Goal: Information Seeking & Learning: Learn about a topic

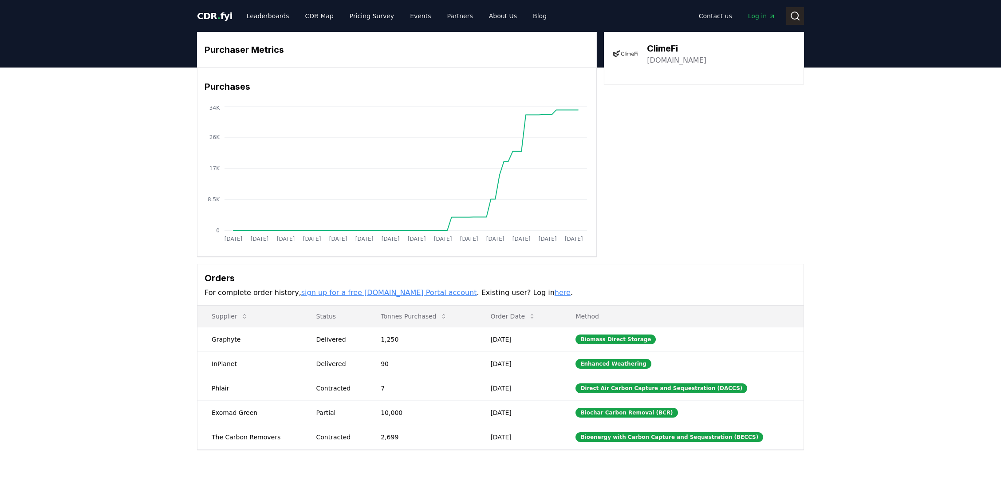
click at [795, 18] on icon at bounding box center [795, 16] width 11 height 11
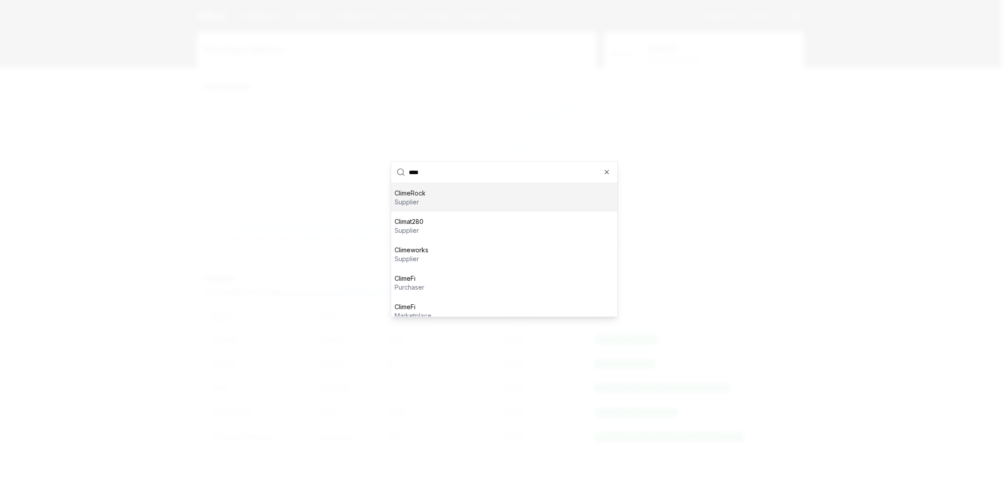
type input "*****"
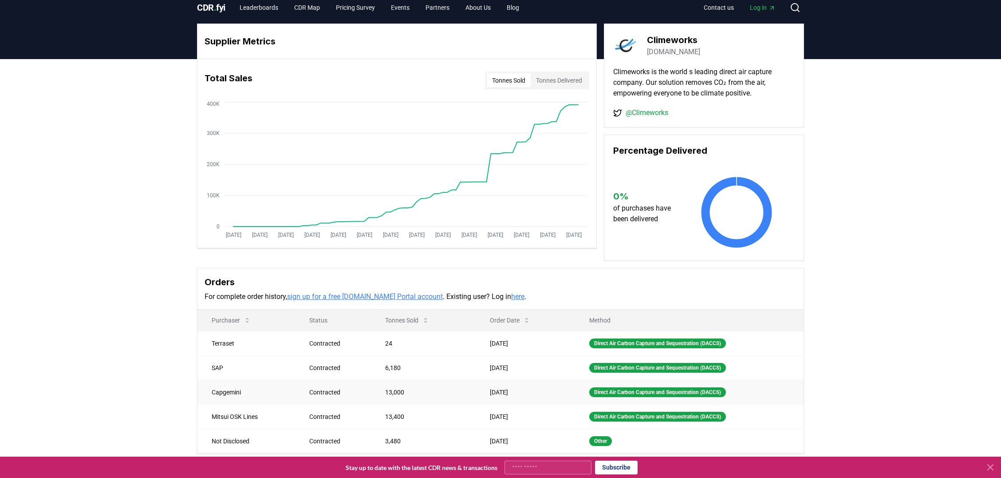
scroll to position [18, 0]
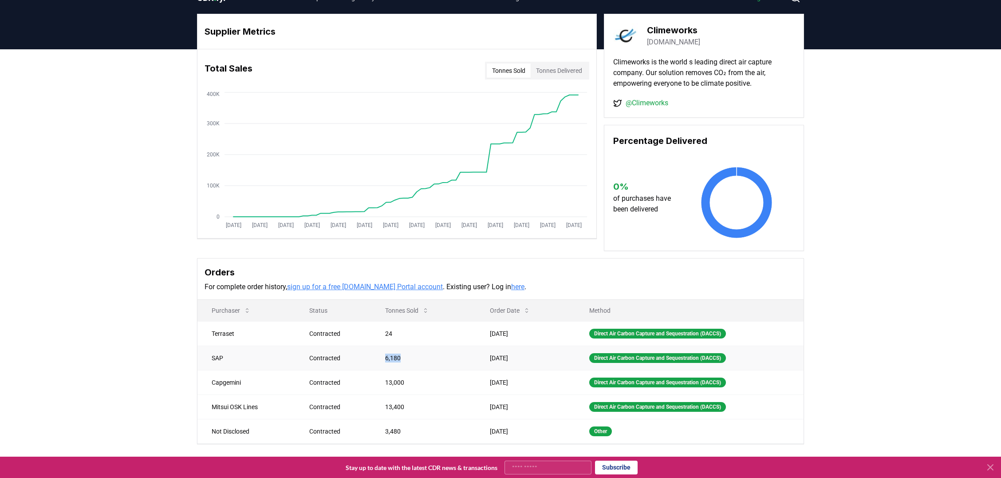
drag, startPoint x: 370, startPoint y: 352, endPoint x: 422, endPoint y: 360, distance: 52.4
click at [422, 360] on td "6,180" at bounding box center [423, 357] width 105 height 24
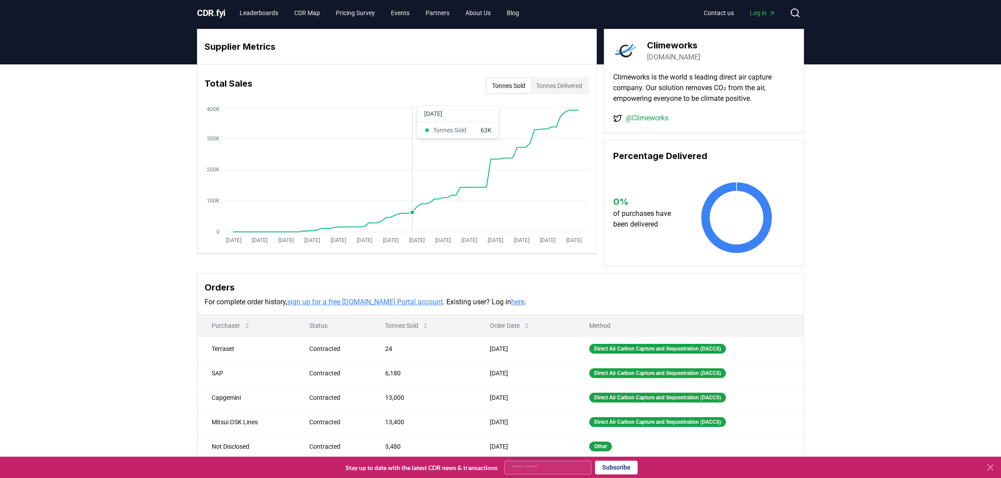
scroll to position [0, 0]
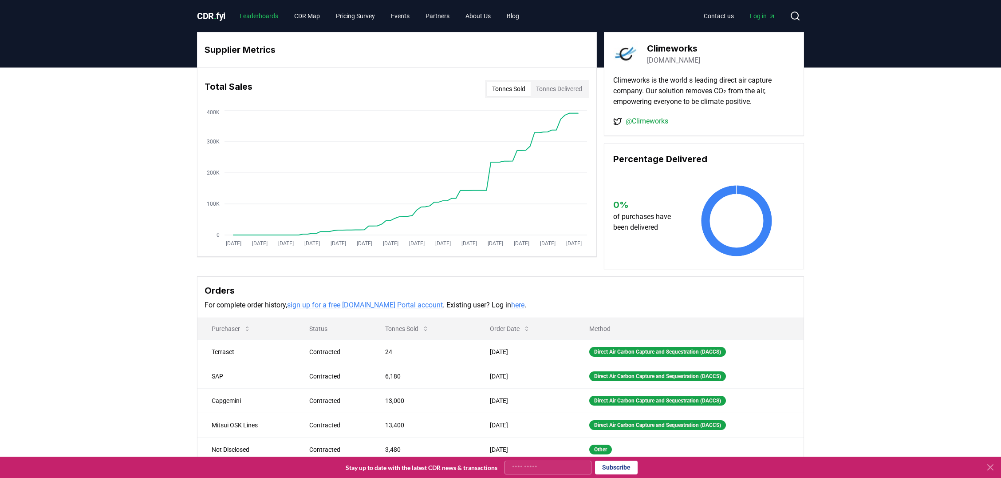
click at [267, 16] on link "Leaderboards" at bounding box center [259, 16] width 53 height 16
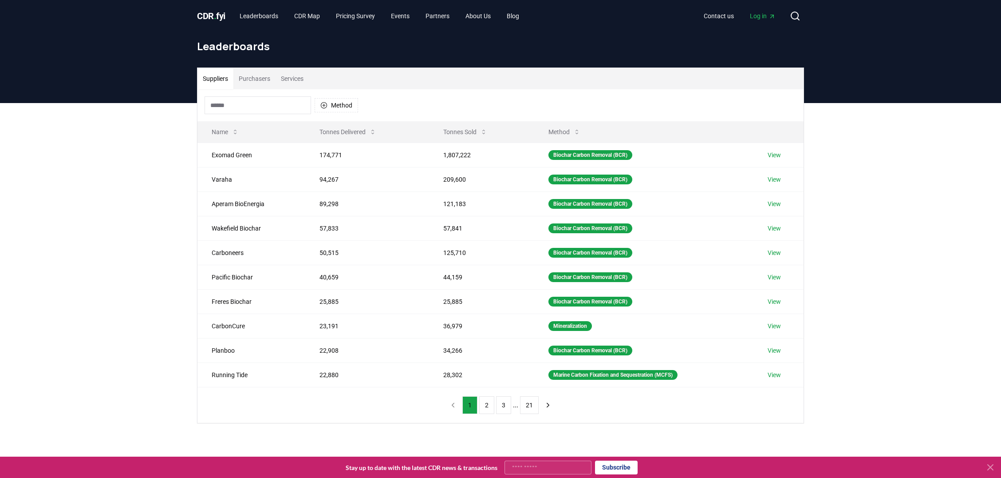
click at [288, 76] on button "Services" at bounding box center [292, 78] width 33 height 21
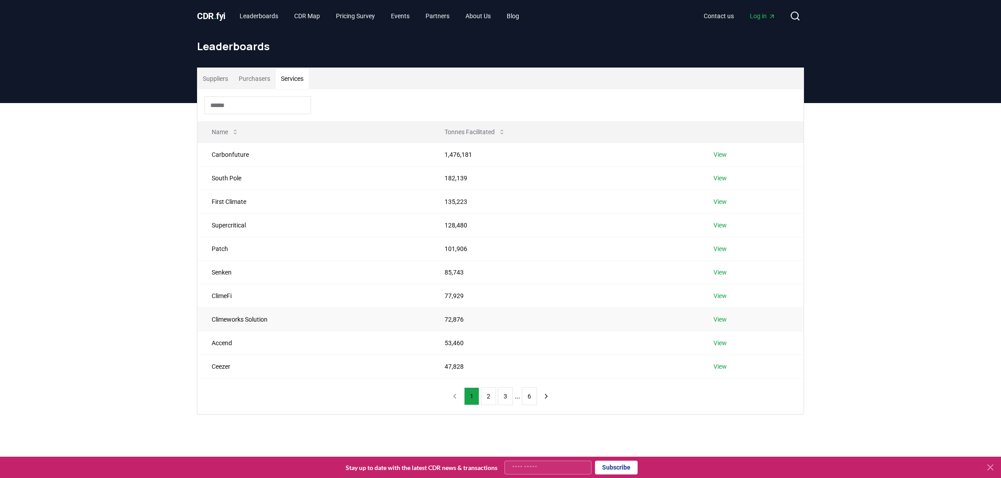
click at [720, 322] on link "View" at bounding box center [720, 319] width 13 height 9
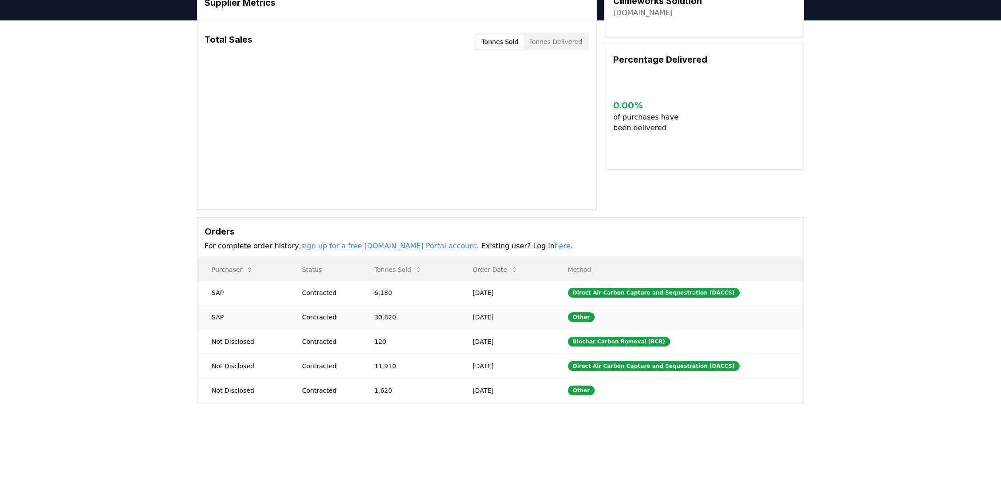
scroll to position [57, 0]
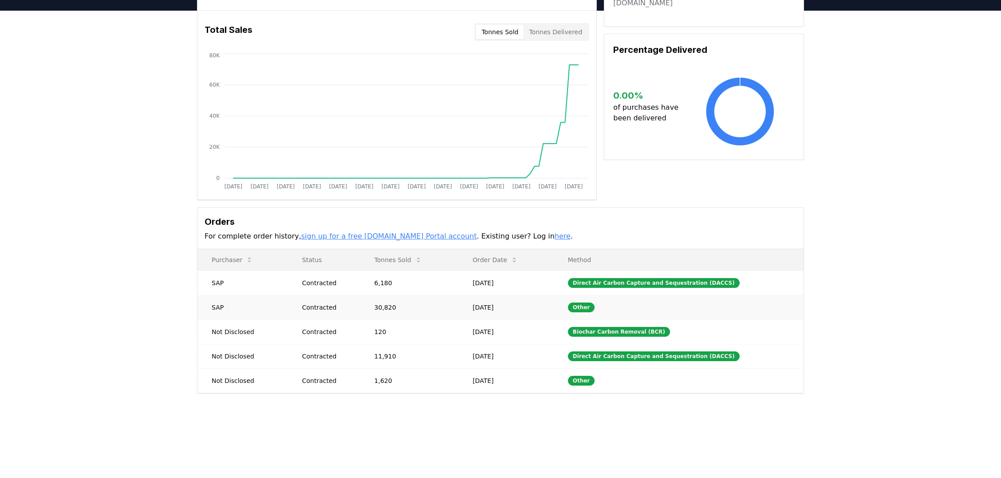
drag, startPoint x: 373, startPoint y: 305, endPoint x: 417, endPoint y: 309, distance: 43.7
click at [415, 309] on td "30,820" at bounding box center [409, 307] width 99 height 24
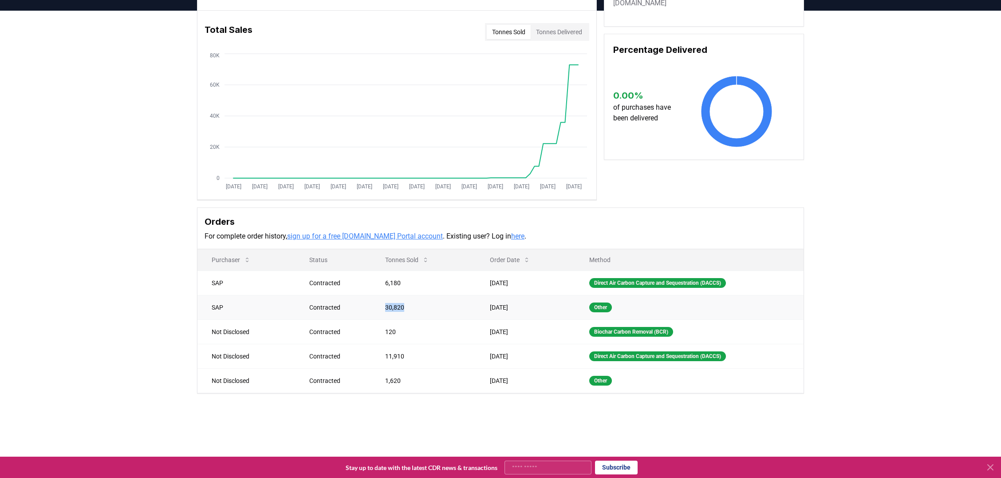
drag, startPoint x: 415, startPoint y: 308, endPoint x: 376, endPoint y: 301, distance: 40.1
click at [376, 301] on td "30,820" at bounding box center [423, 307] width 105 height 24
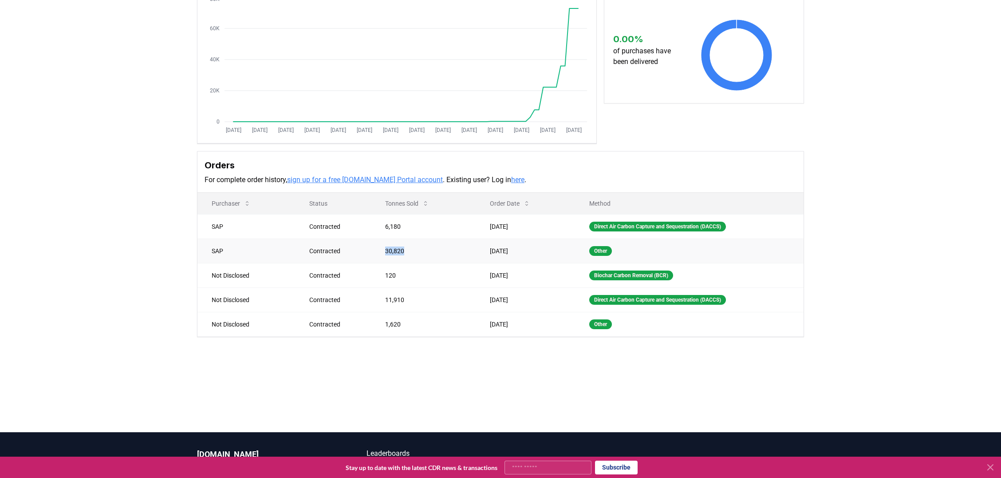
scroll to position [124, 0]
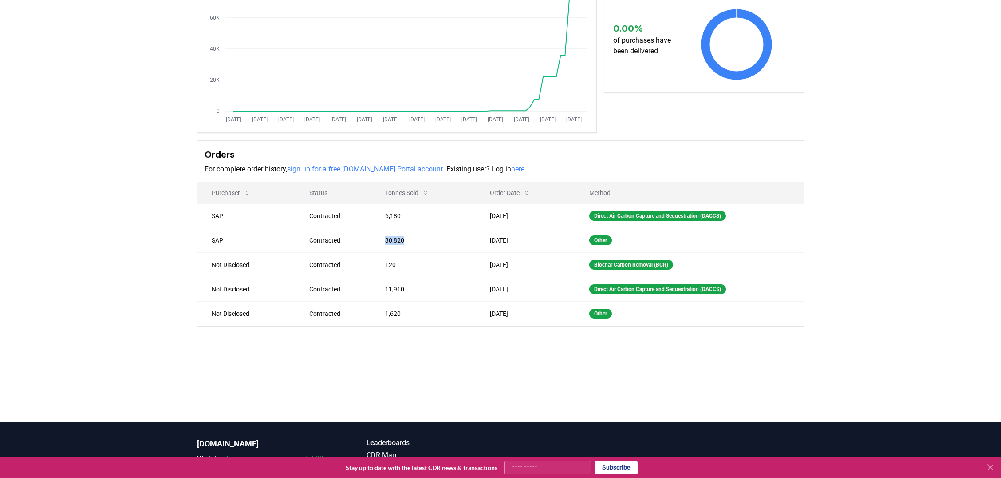
click at [511, 168] on link "here" at bounding box center [517, 169] width 13 height 8
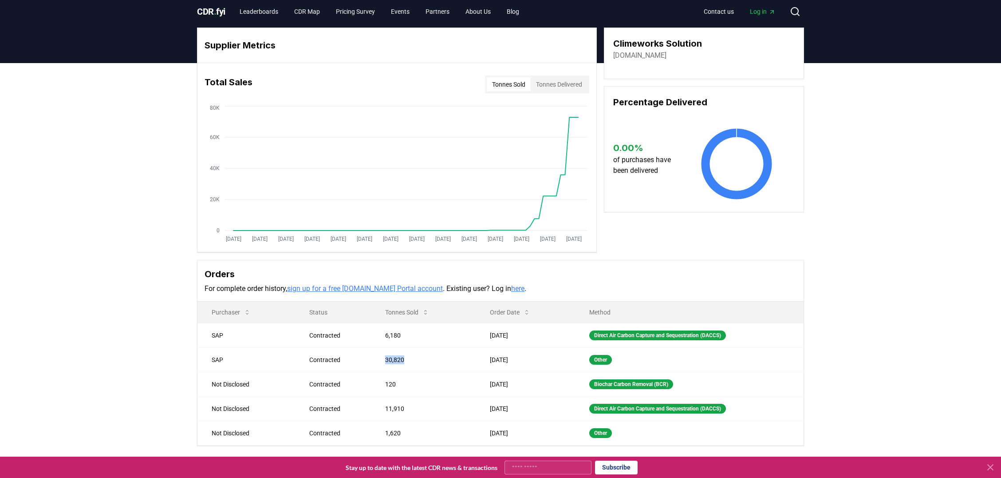
scroll to position [0, 0]
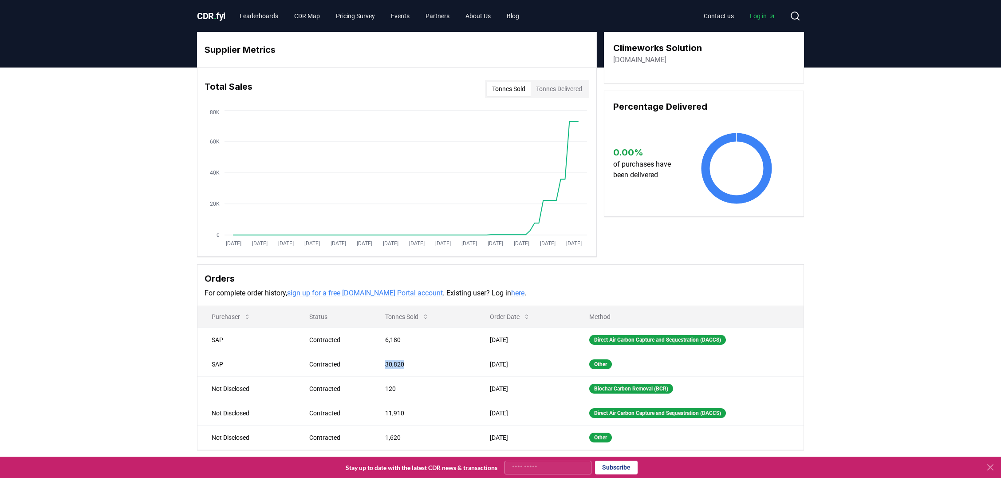
click at [561, 91] on button "Tonnes Delivered" at bounding box center [559, 89] width 57 height 14
click at [504, 90] on button "Tonnes Sold" at bounding box center [509, 89] width 44 height 14
click at [637, 47] on h3 "Climeworks Solution" at bounding box center [657, 47] width 89 height 13
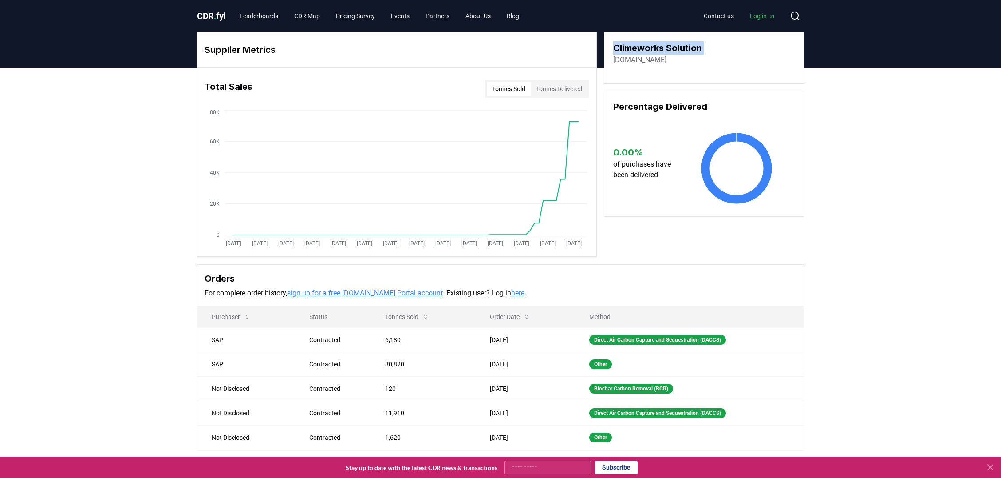
copy h3 "Climeworks Solution"
click at [795, 15] on icon at bounding box center [795, 16] width 11 height 11
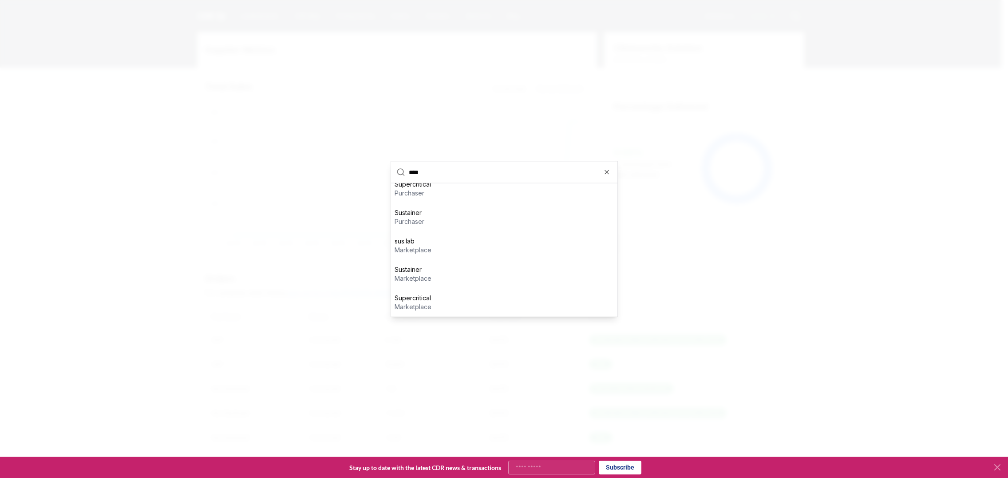
type input "*****"
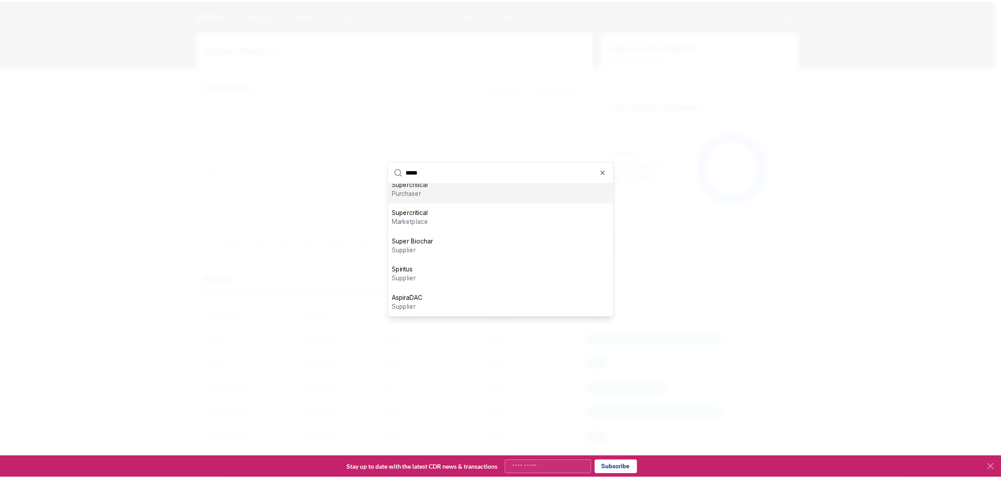
scroll to position [9, 0]
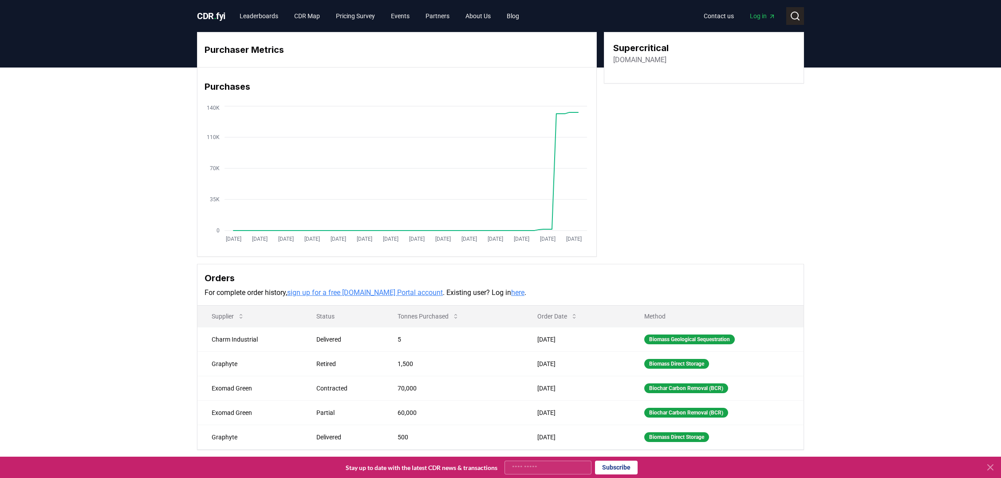
click at [787, 16] on button "Search" at bounding box center [796, 16] width 18 height 18
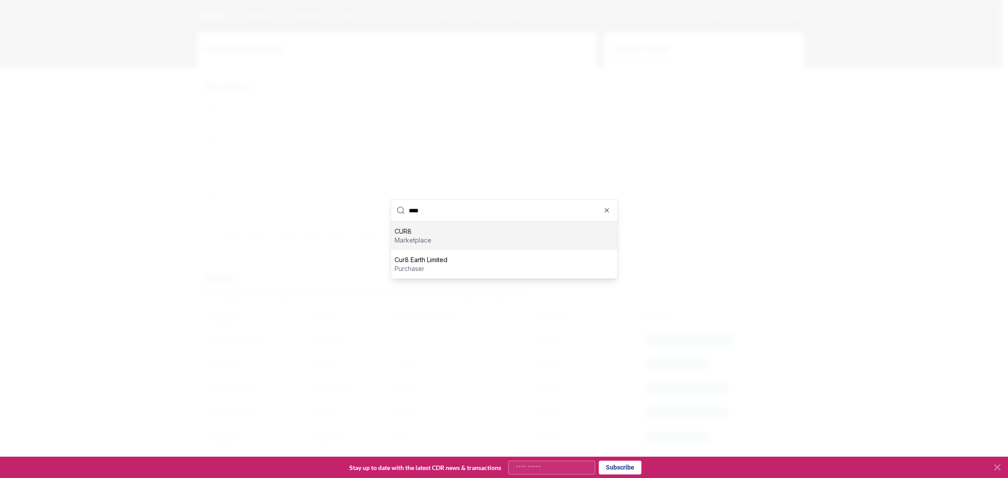
type input "****"
click at [406, 245] on div "CUR8 marketplace" at bounding box center [504, 235] width 226 height 28
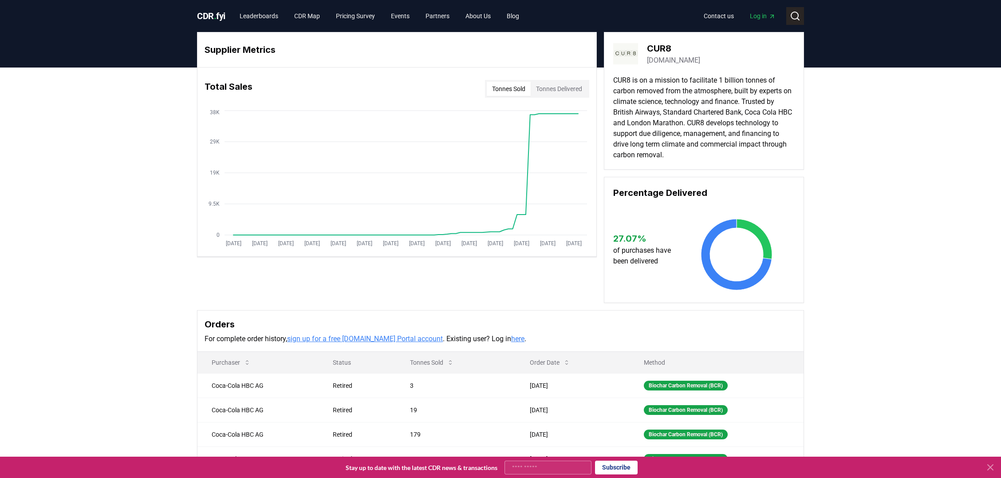
click at [797, 16] on icon at bounding box center [795, 16] width 11 height 11
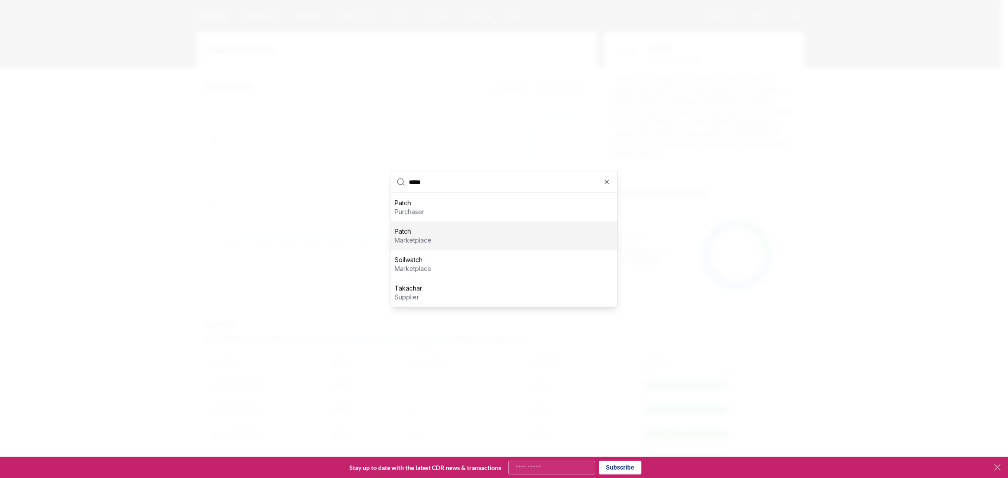
type input "*****"
click at [409, 202] on p "Patch" at bounding box center [410, 202] width 30 height 9
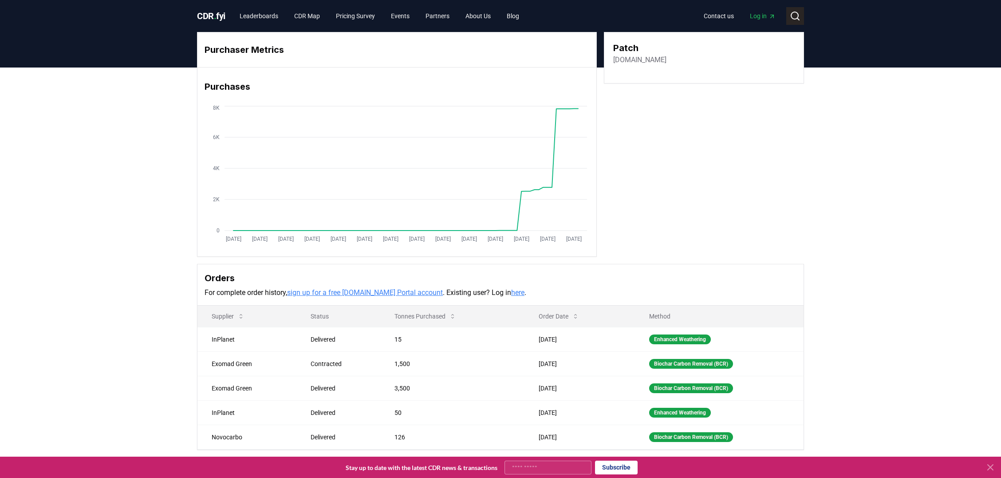
click at [799, 17] on icon at bounding box center [795, 16] width 11 height 11
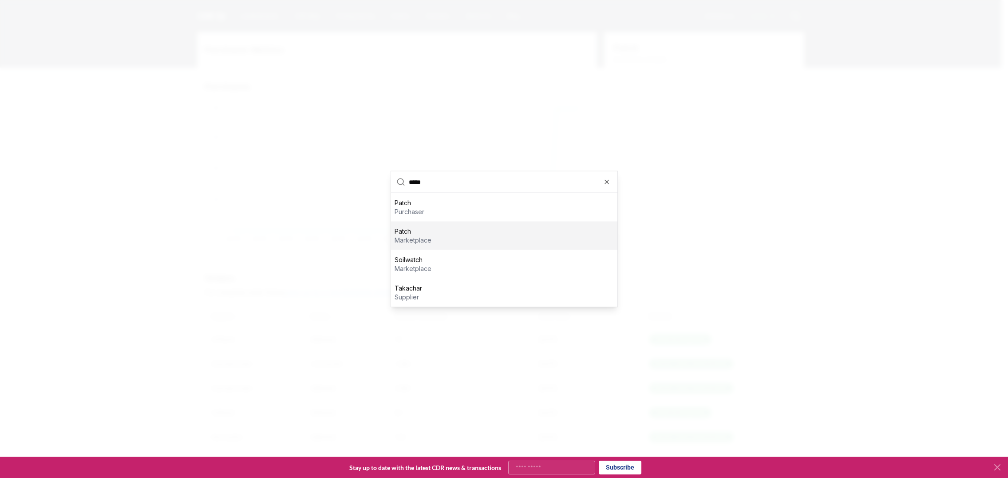
click at [398, 241] on p "marketplace" at bounding box center [413, 240] width 37 height 9
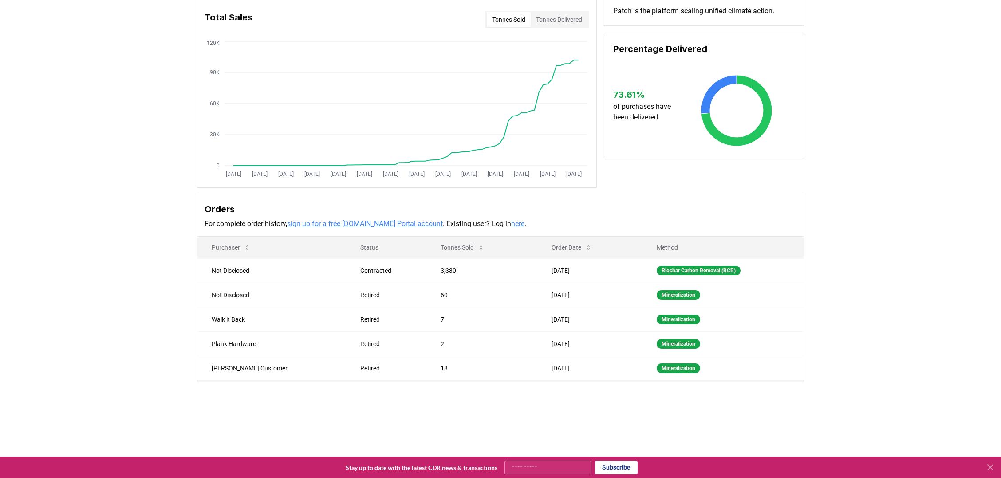
scroll to position [79, 0]
